Goal: Communication & Community: Ask a question

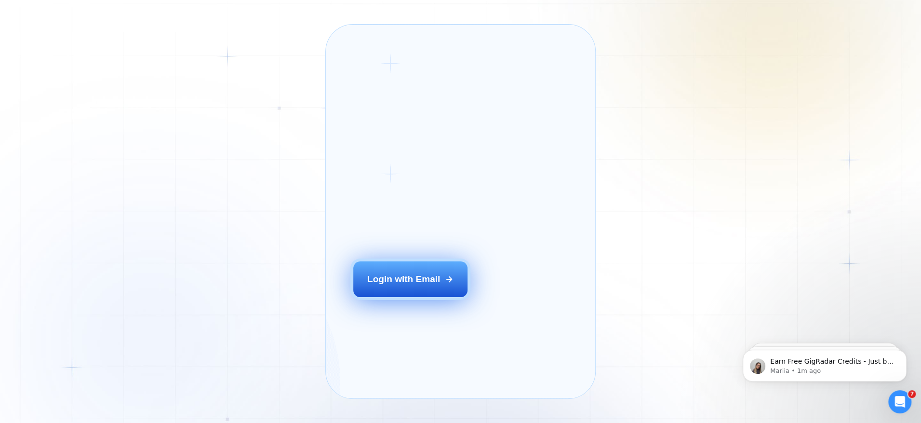
click at [445, 283] on icon at bounding box center [449, 279] width 9 height 9
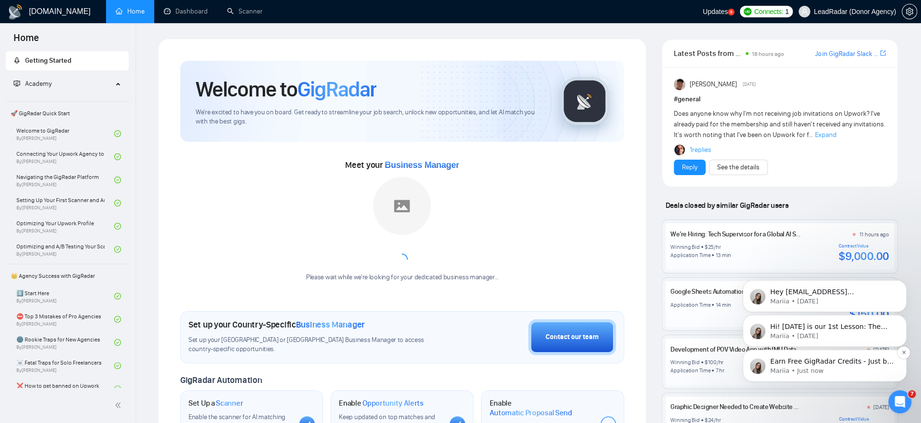
click at [690, 317] on p "Mariia • Just now" at bounding box center [832, 370] width 124 height 9
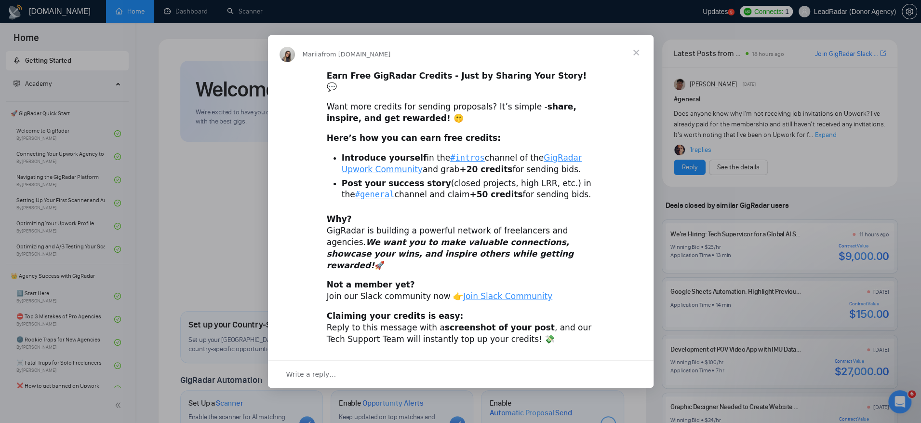
click at [639, 70] on span "Close" at bounding box center [636, 52] width 35 height 35
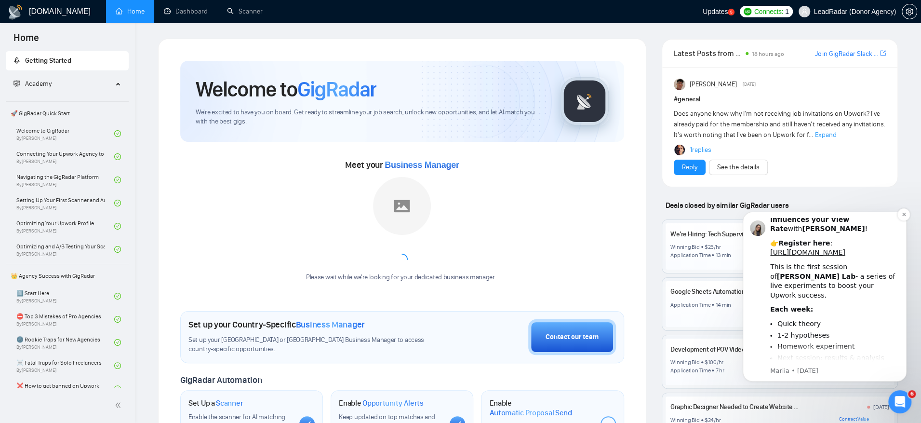
scroll to position [90, 0]
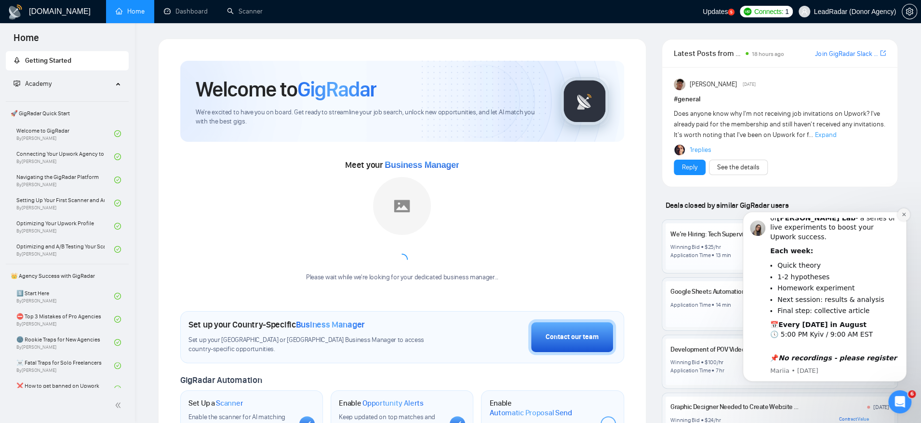
click at [690, 216] on icon "Dismiss notification" at bounding box center [903, 214] width 5 height 5
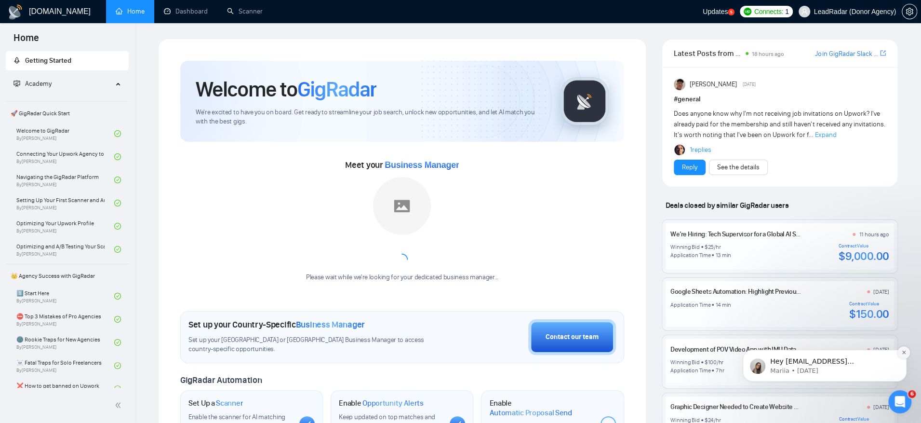
click at [690, 317] on icon "Dismiss notification" at bounding box center [903, 351] width 5 height 5
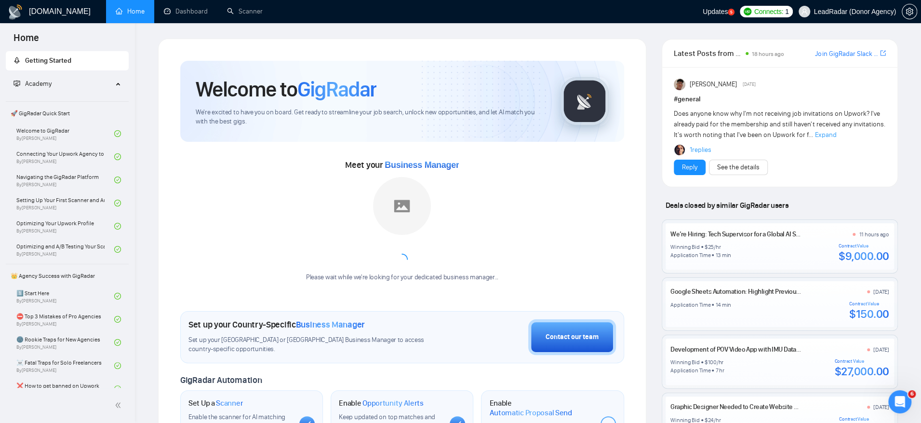
click at [690, 317] on div "Open Intercom Messenger" at bounding box center [900, 402] width 32 height 32
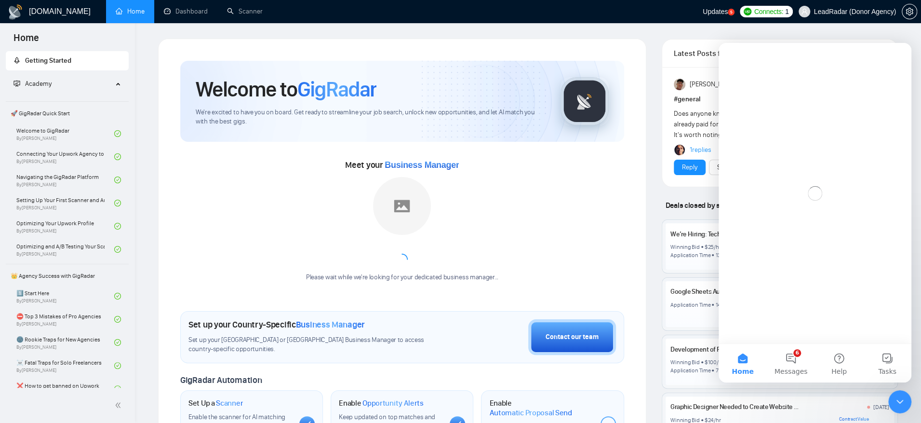
scroll to position [0, 0]
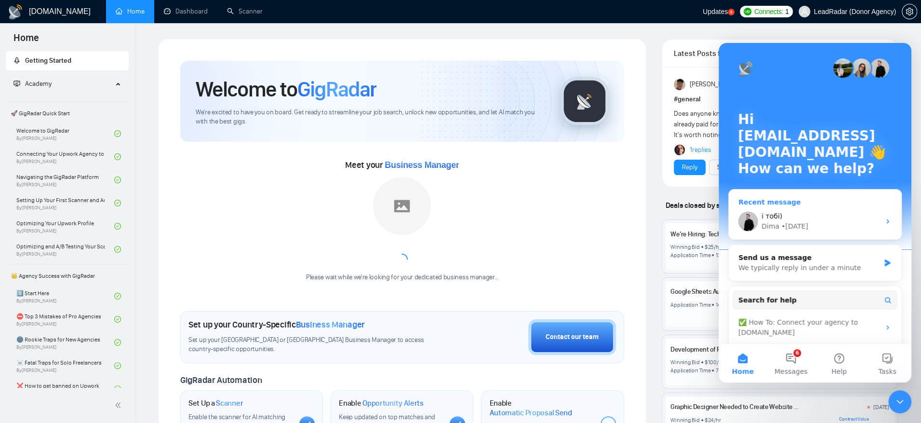
click at [690, 214] on div "і тобі)" at bounding box center [820, 216] width 119 height 10
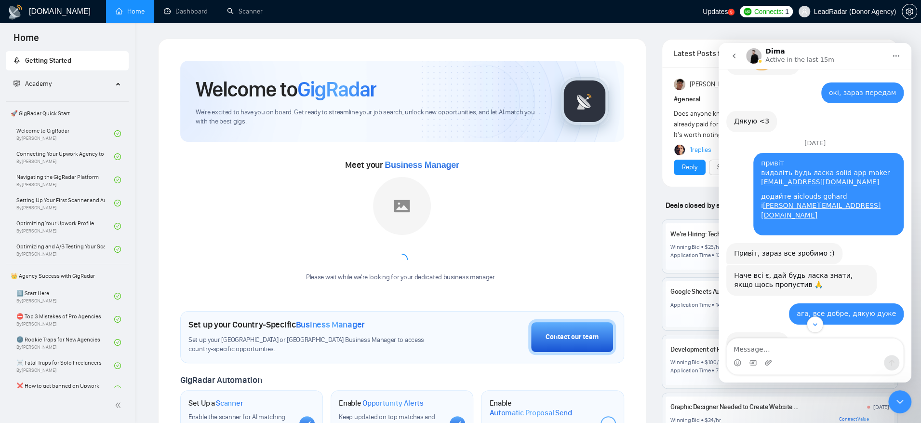
scroll to position [6975, 0]
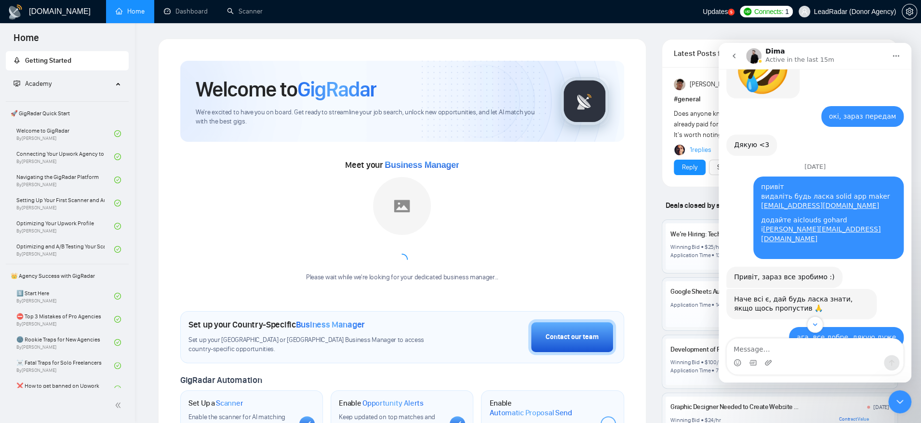
click at [690, 317] on textarea "Message…" at bounding box center [815, 346] width 176 height 16
type textarea "Привіт) видаліть будь ласка мені"
click at [690, 317] on icon "Close Intercom Messenger" at bounding box center [900, 402] width 12 height 12
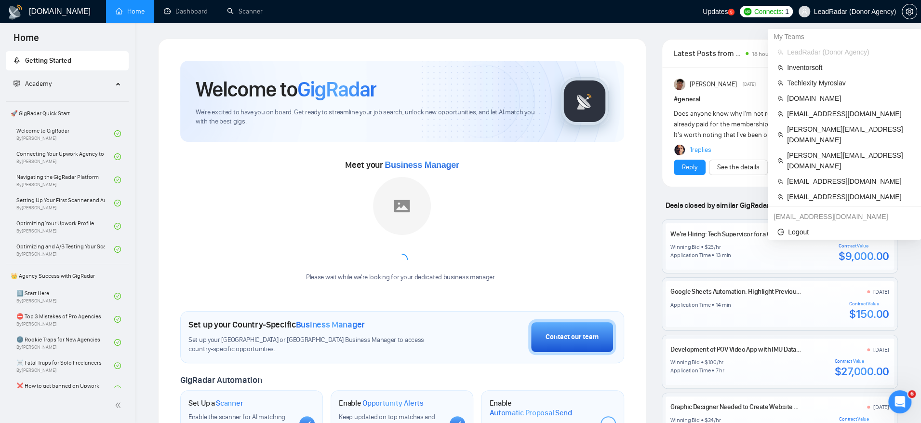
scroll to position [7732, 0]
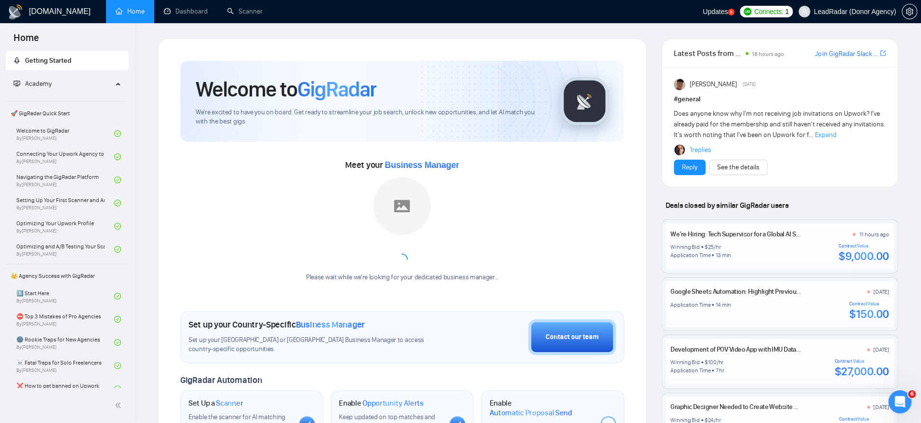
click at [690, 317] on icon "Open Intercom Messenger" at bounding box center [900, 402] width 16 height 16
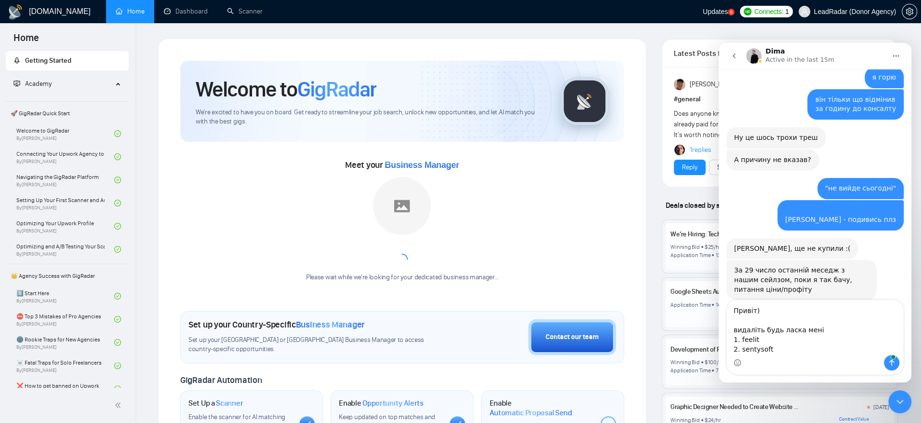
scroll to position [7741, 0]
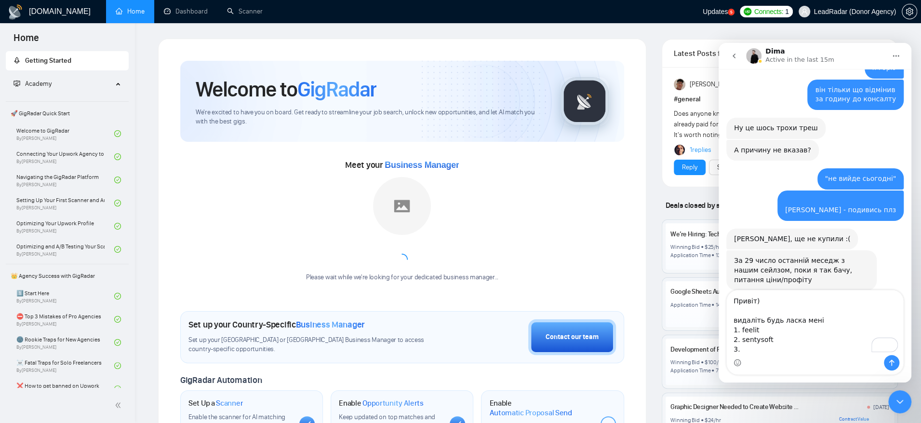
type textarea "Привіт) видаліть будь ласка мені 1. feelit 2. sentysoft 3."
click at [690, 317] on icon "Close Intercom Messenger" at bounding box center [900, 402] width 12 height 12
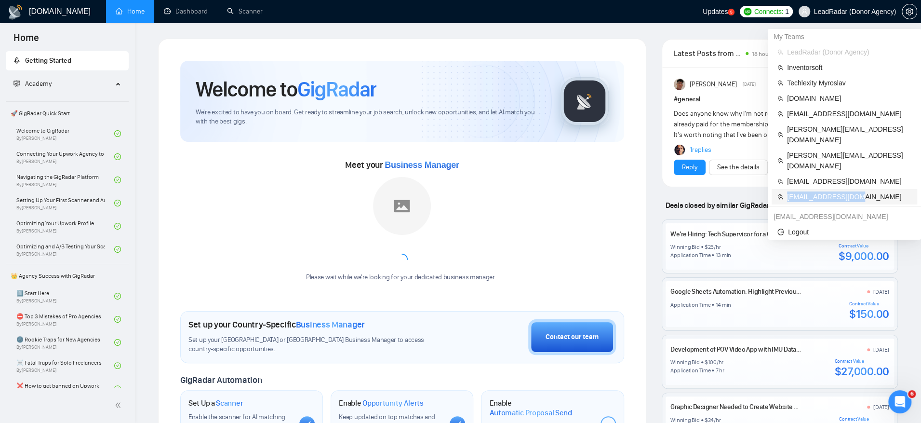
drag, startPoint x: 870, startPoint y: 178, endPoint x: 783, endPoint y: 176, distance: 87.7
click at [690, 189] on li "[EMAIL_ADDRESS][DOMAIN_NAME]" at bounding box center [845, 196] width 146 height 15
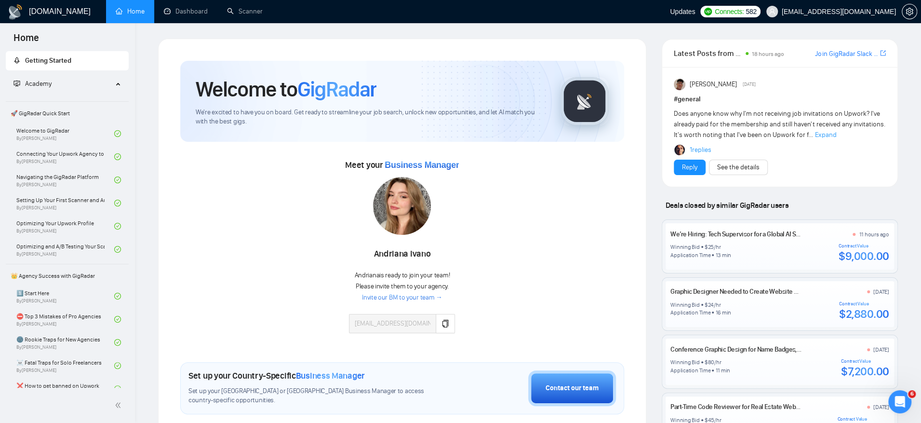
click at [690, 317] on div "Open Intercom Messenger" at bounding box center [900, 402] width 32 height 32
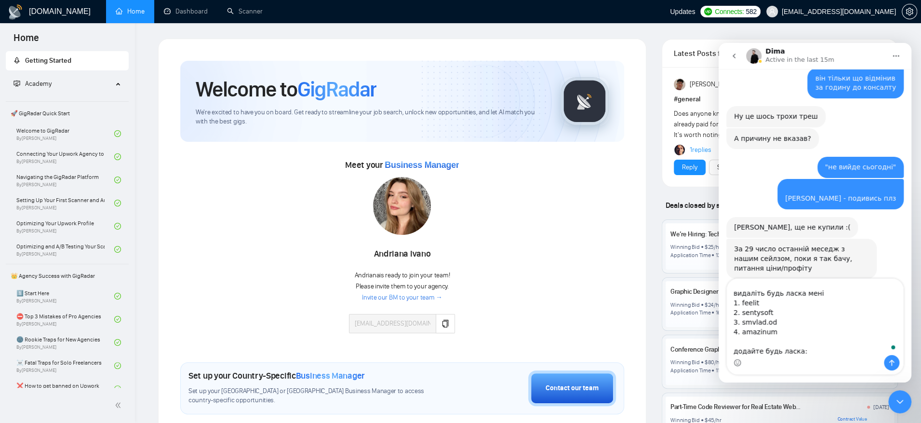
scroll to position [25, 0]
type textarea "Привіт) видаліть будь ласка мені 1. feelit 2. sentysoft 3. smvlad.od 4. amazinu…"
click at [690, 317] on icon "Close Intercom Messenger" at bounding box center [900, 402] width 12 height 12
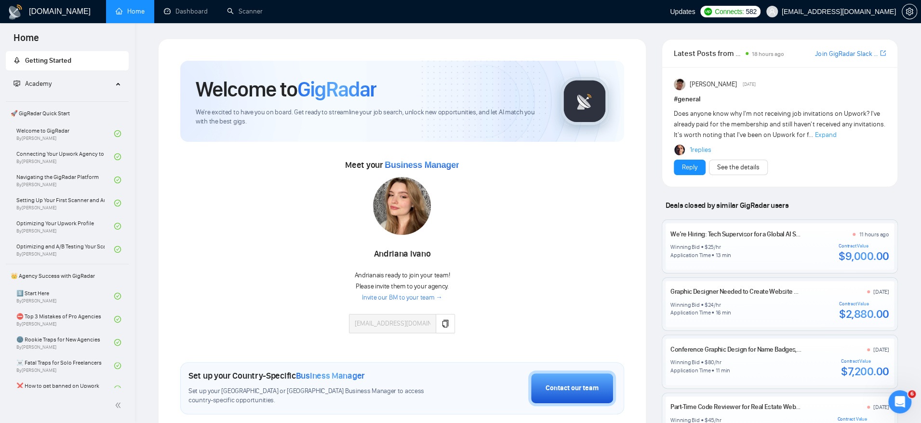
click at [690, 317] on icon "Open Intercom Messenger" at bounding box center [900, 402] width 16 height 16
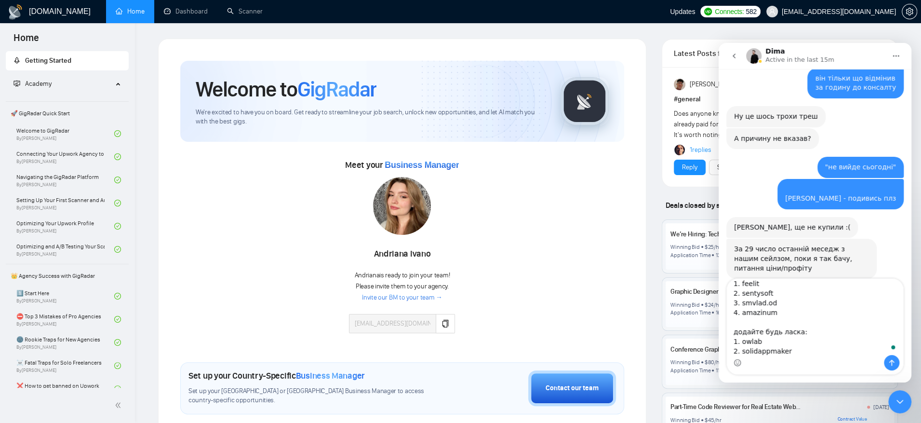
scroll to position [0, 0]
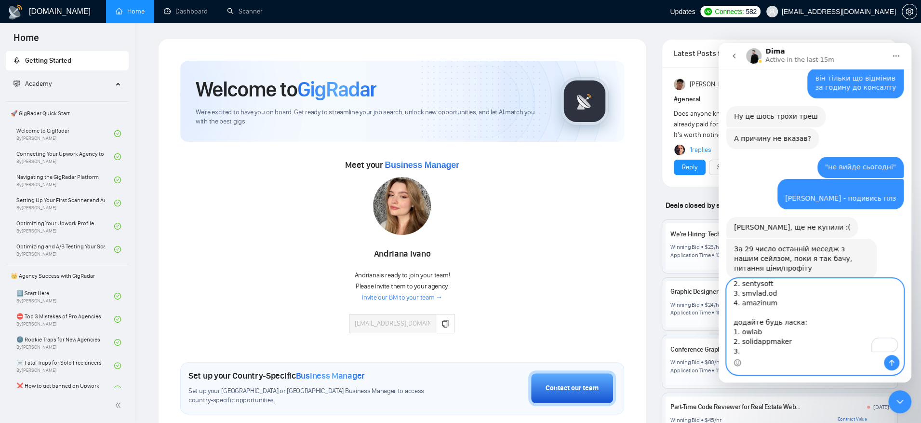
paste textarea "[PERSON_NAME][EMAIL_ADDRESS][DOMAIN_NAME]"
type textarea "Привіт) видаліть будь ласка мені 1. feelit 2. sentysoft 3. smvlad.od 4. amazinu…"
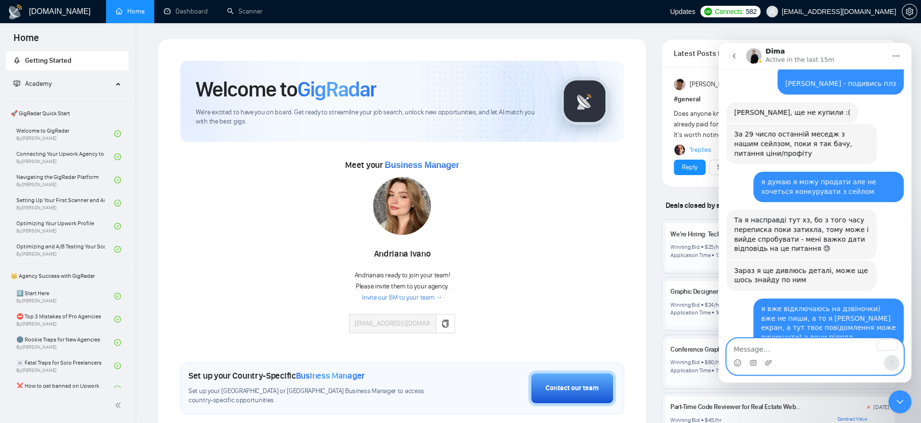
scroll to position [7918, 0]
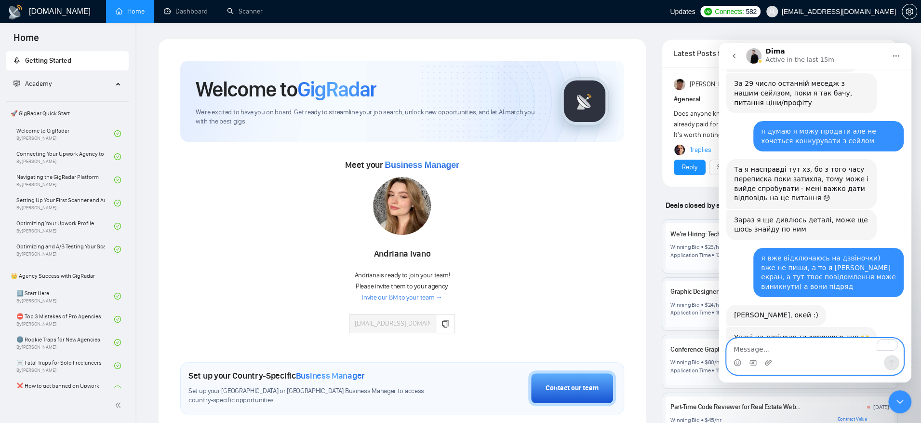
click at [690, 317] on textarea "To enrich screen reader interactions, please activate Accessibility in Grammarl…" at bounding box center [815, 346] width 176 height 16
type textarea "n"
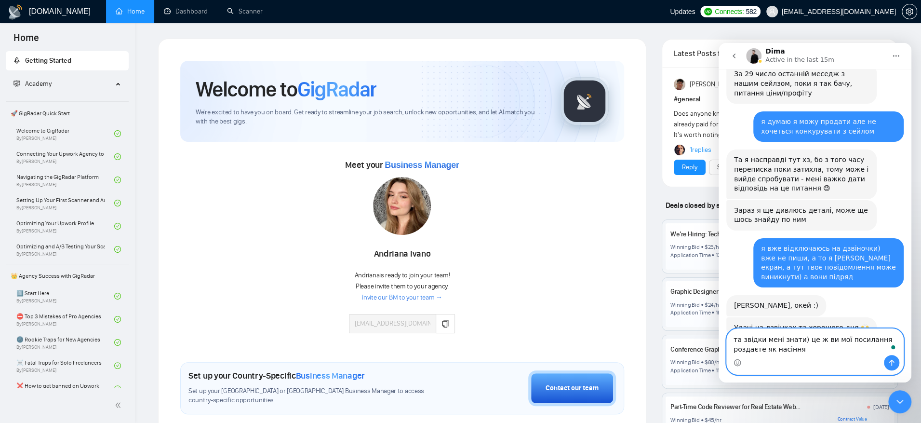
type textarea "та звідки мені знати) це ж ви мої посилання роздаєте як насіння)"
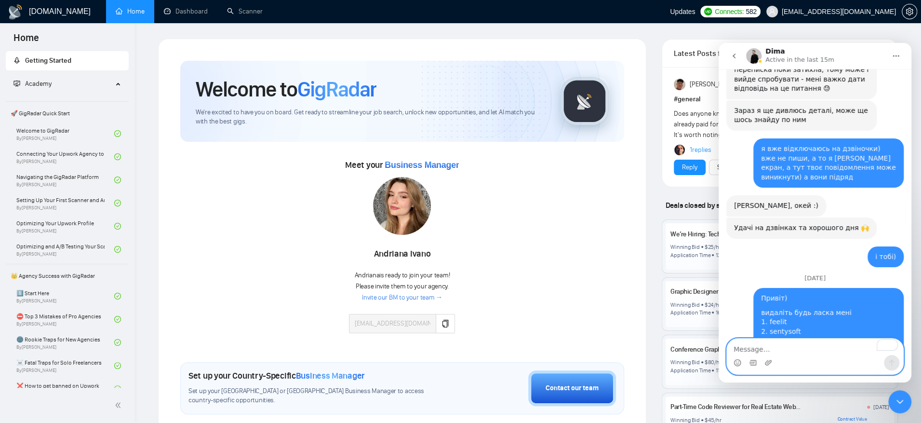
scroll to position [8068, 0]
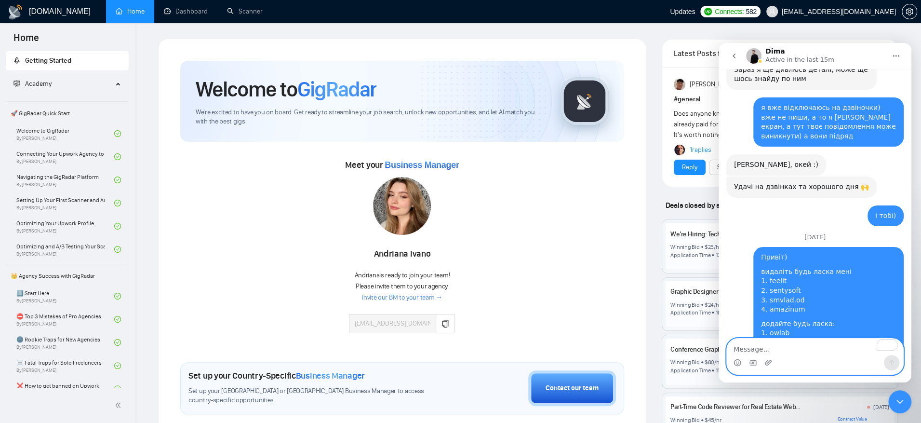
click at [690, 317] on textarea "To enrich screen reader interactions, please activate Accessibility in Grammarl…" at bounding box center [815, 346] width 176 height 16
type textarea "дякую)"
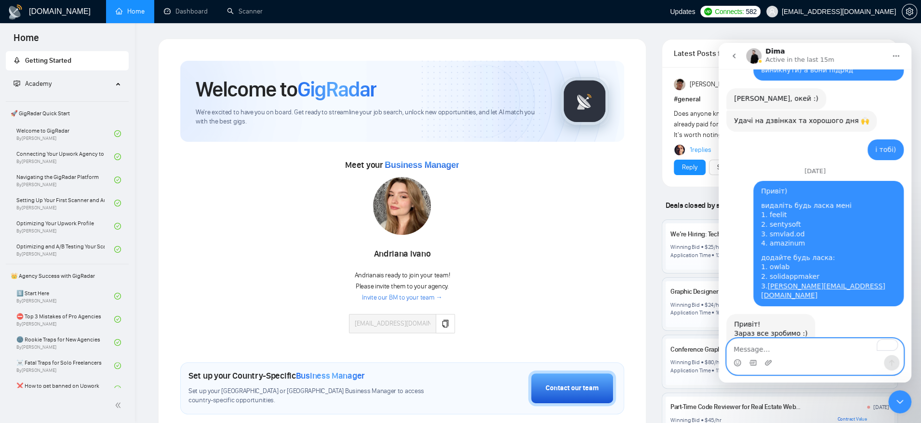
scroll to position [8126, 0]
